Goal: Find specific page/section: Find specific page/section

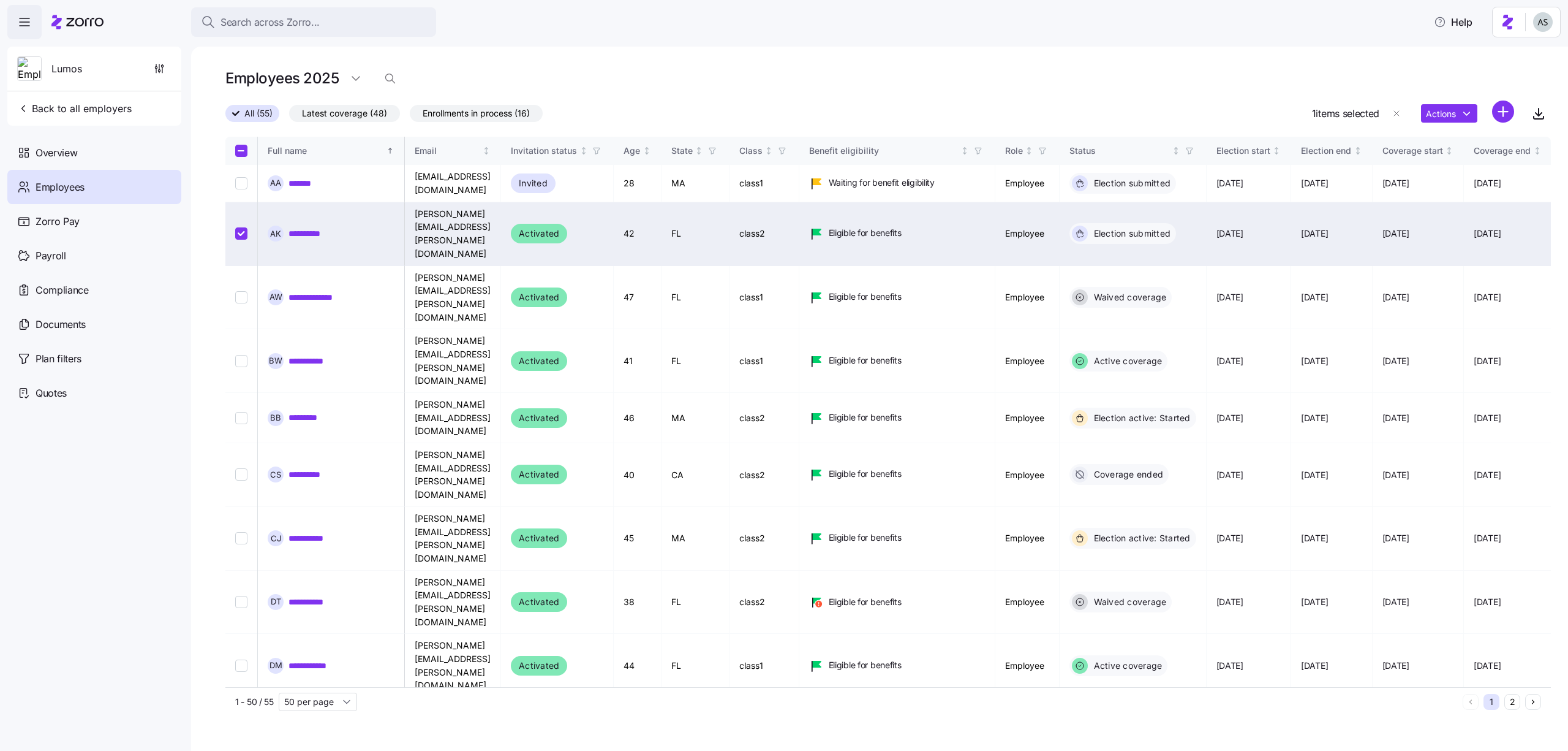
scroll to position [0, 943]
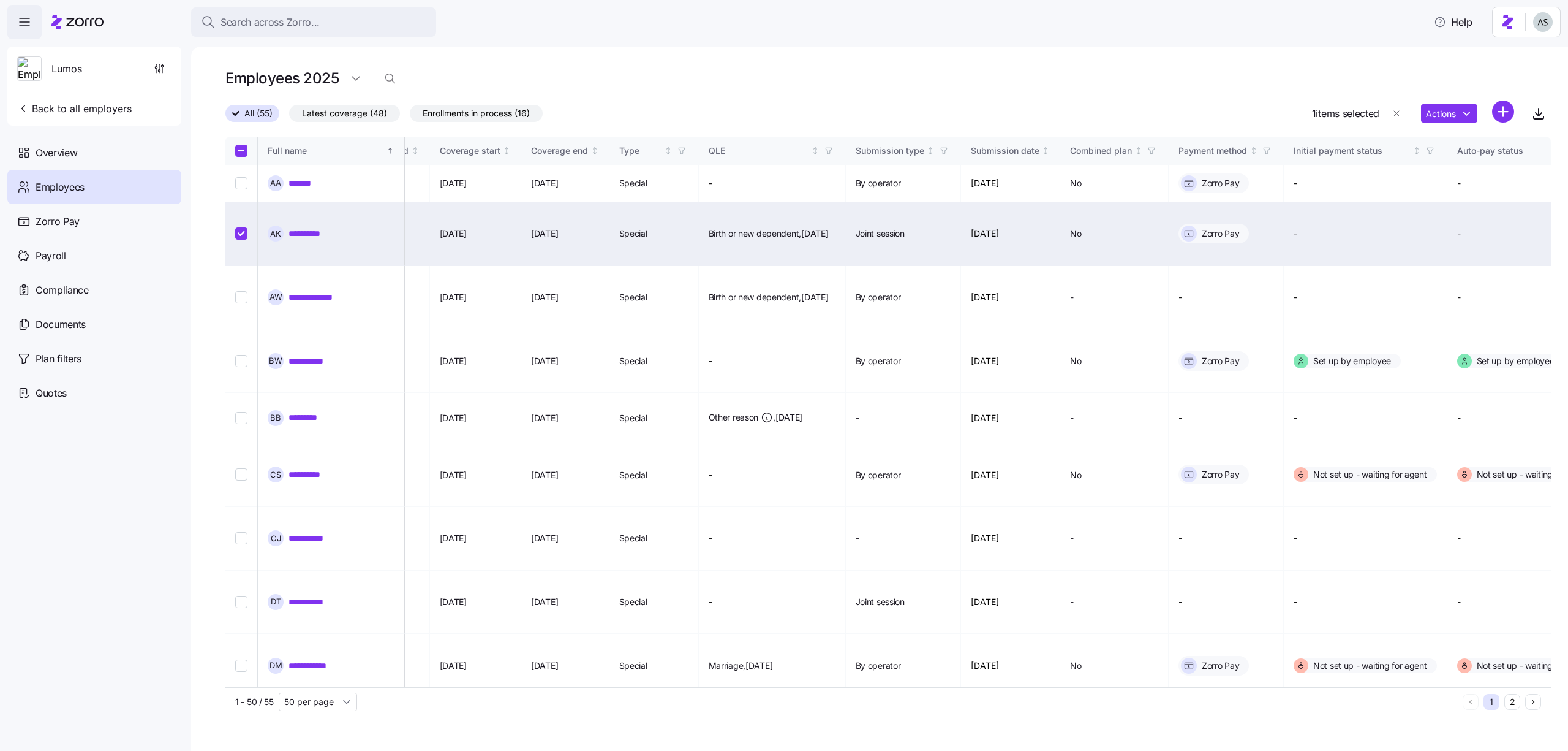
click at [1538, 27] on html "Search across Zorro... Help Lumos Back to all employers Overview Employees Zorr…" at bounding box center [784, 372] width 1568 height 743
click at [241, 227] on input "Select record 2" at bounding box center [241, 233] width 13 height 13
checkbox input "false"
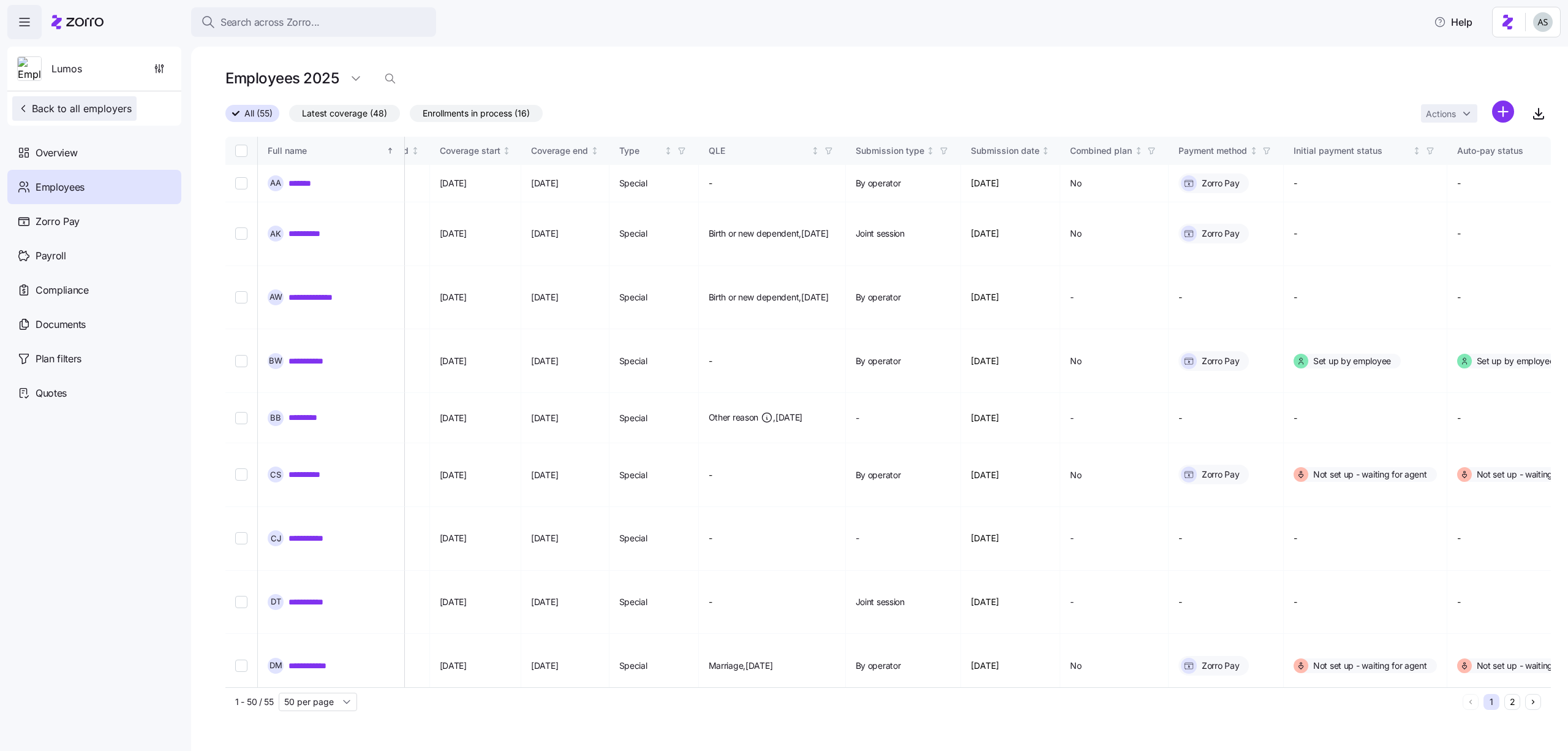
click at [94, 103] on span "Back to all employers" at bounding box center [75, 108] width 114 height 15
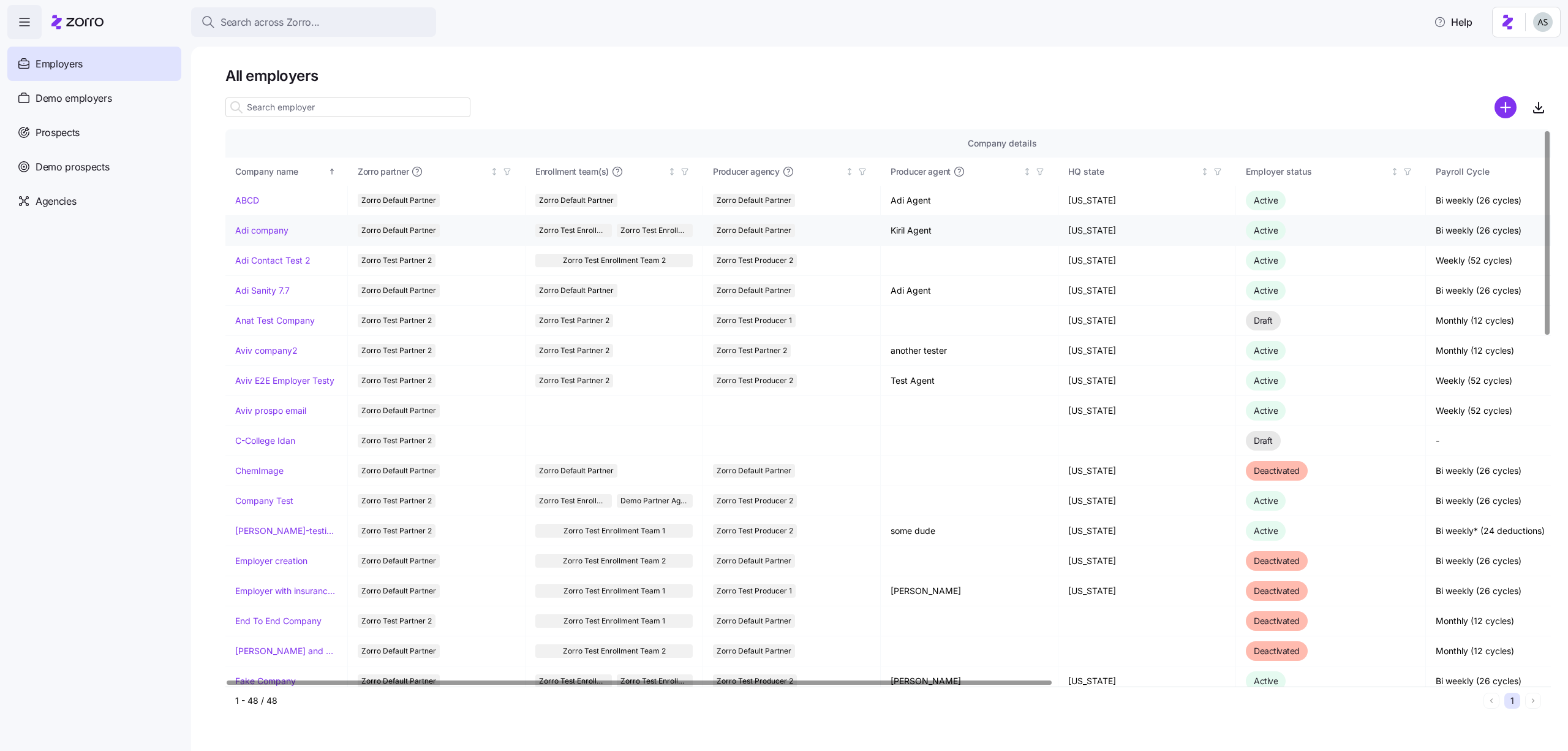
click at [255, 228] on link "Adi company" at bounding box center [262, 230] width 53 height 13
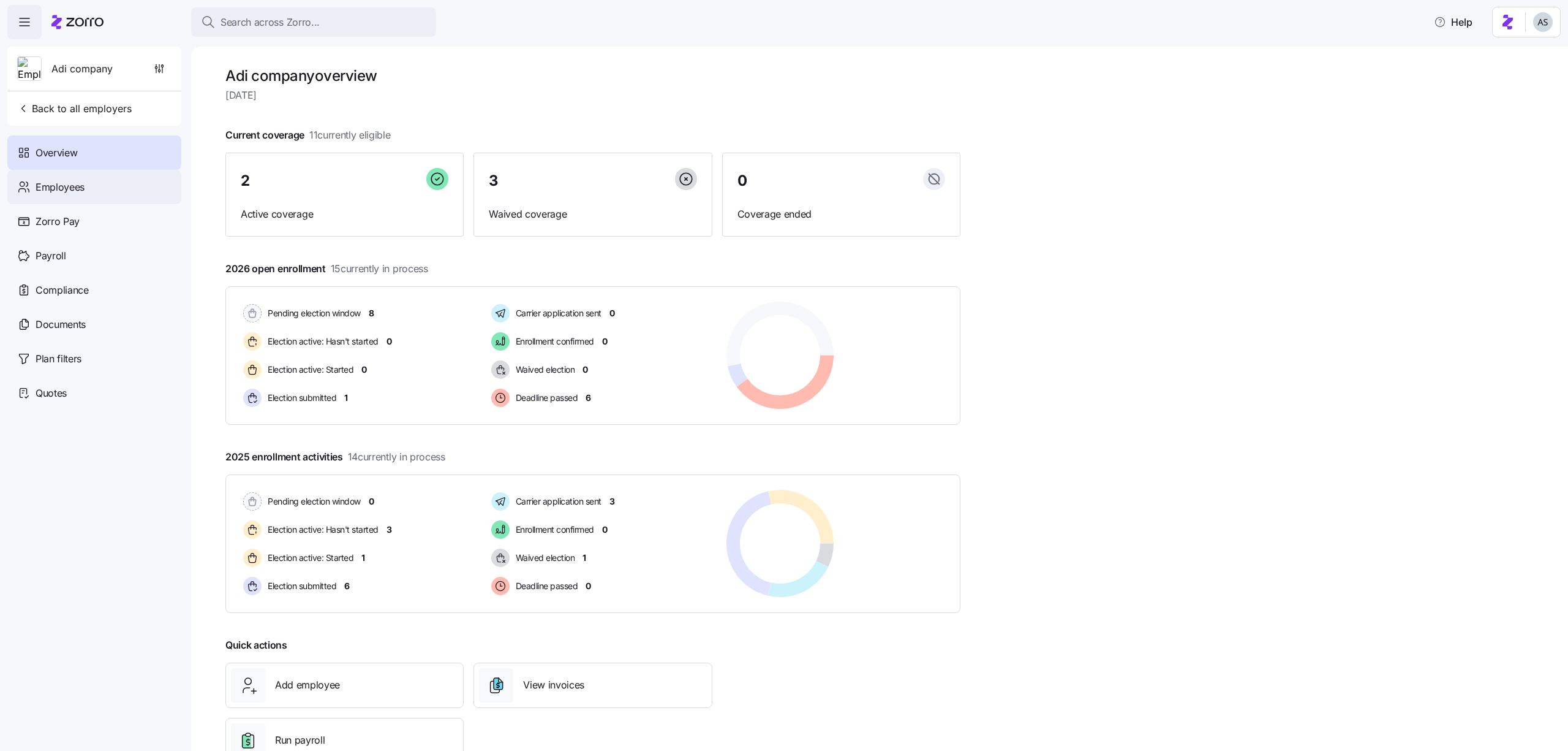
click at [120, 185] on div "Employees" at bounding box center [94, 186] width 174 height 34
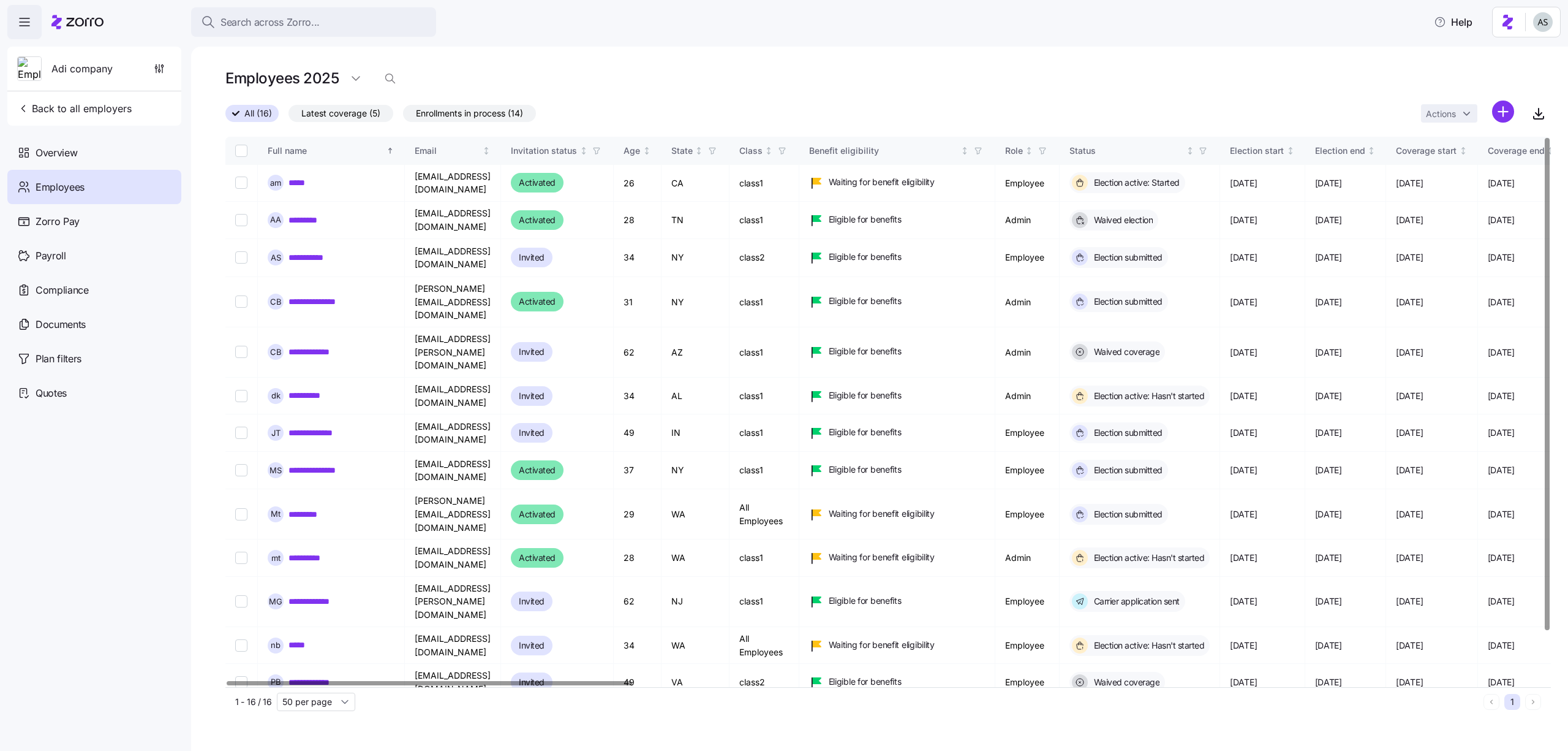
click at [364, 116] on span "Latest coverage (5)" at bounding box center [341, 114] width 80 height 16
click at [289, 116] on input "Latest coverage (5)" at bounding box center [289, 116] width 0 height 0
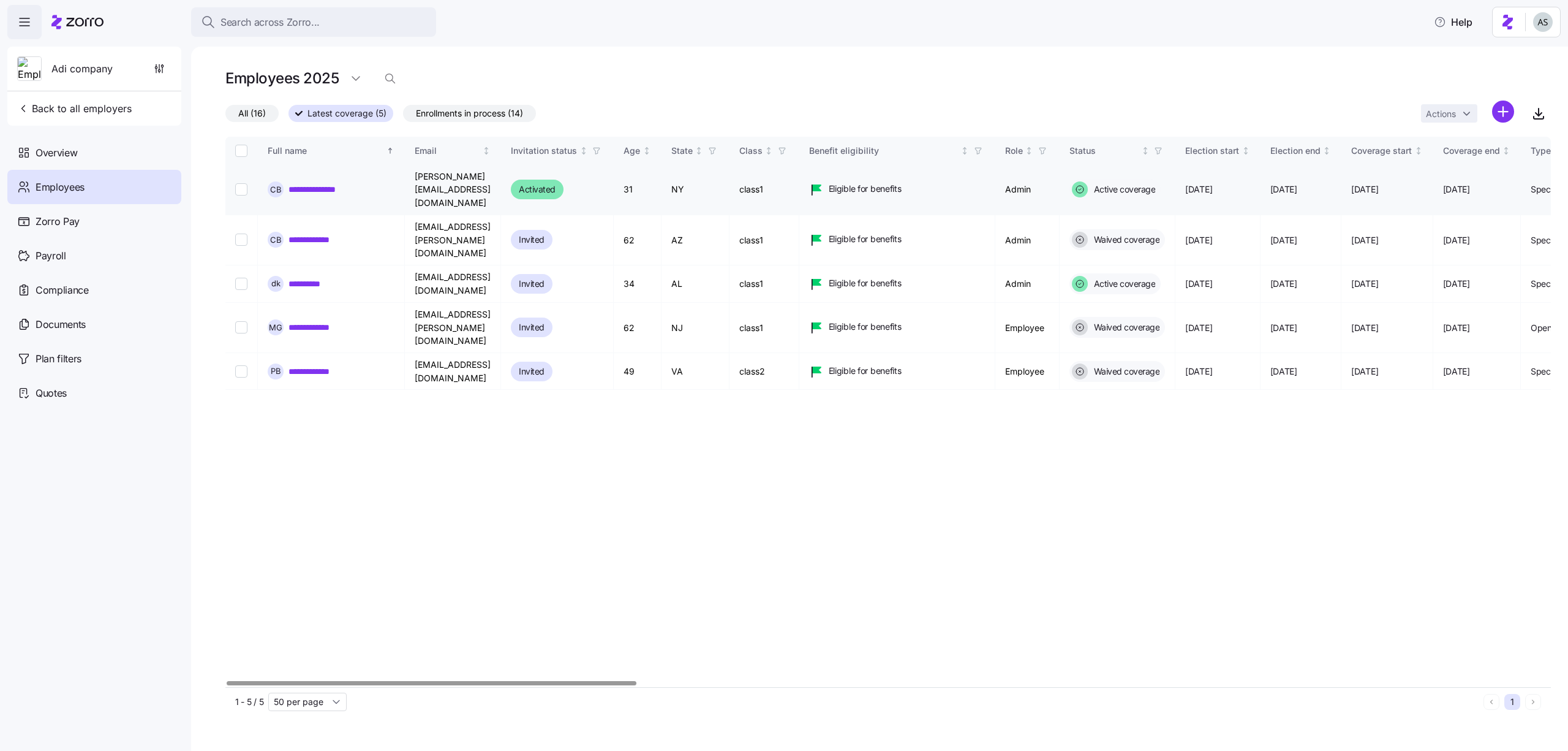
click at [322, 183] on link "**********" at bounding box center [324, 189] width 71 height 13
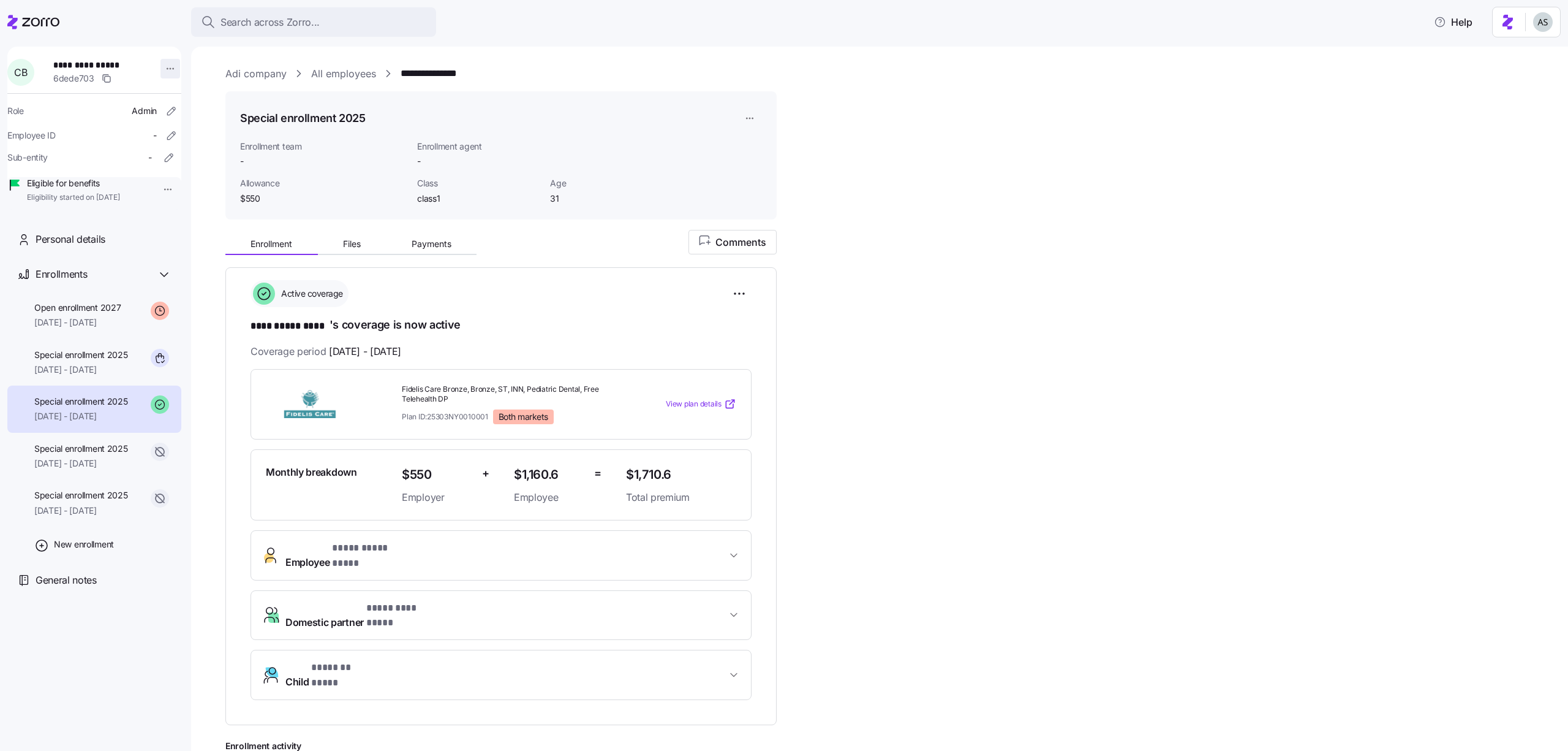
click at [166, 68] on html "**********" at bounding box center [784, 372] width 1568 height 743
click at [195, 148] on div "Log in as" at bounding box center [217, 156] width 88 height 19
click at [55, 24] on icon at bounding box center [34, 21] width 52 height 15
